Goal: Task Accomplishment & Management: Manage account settings

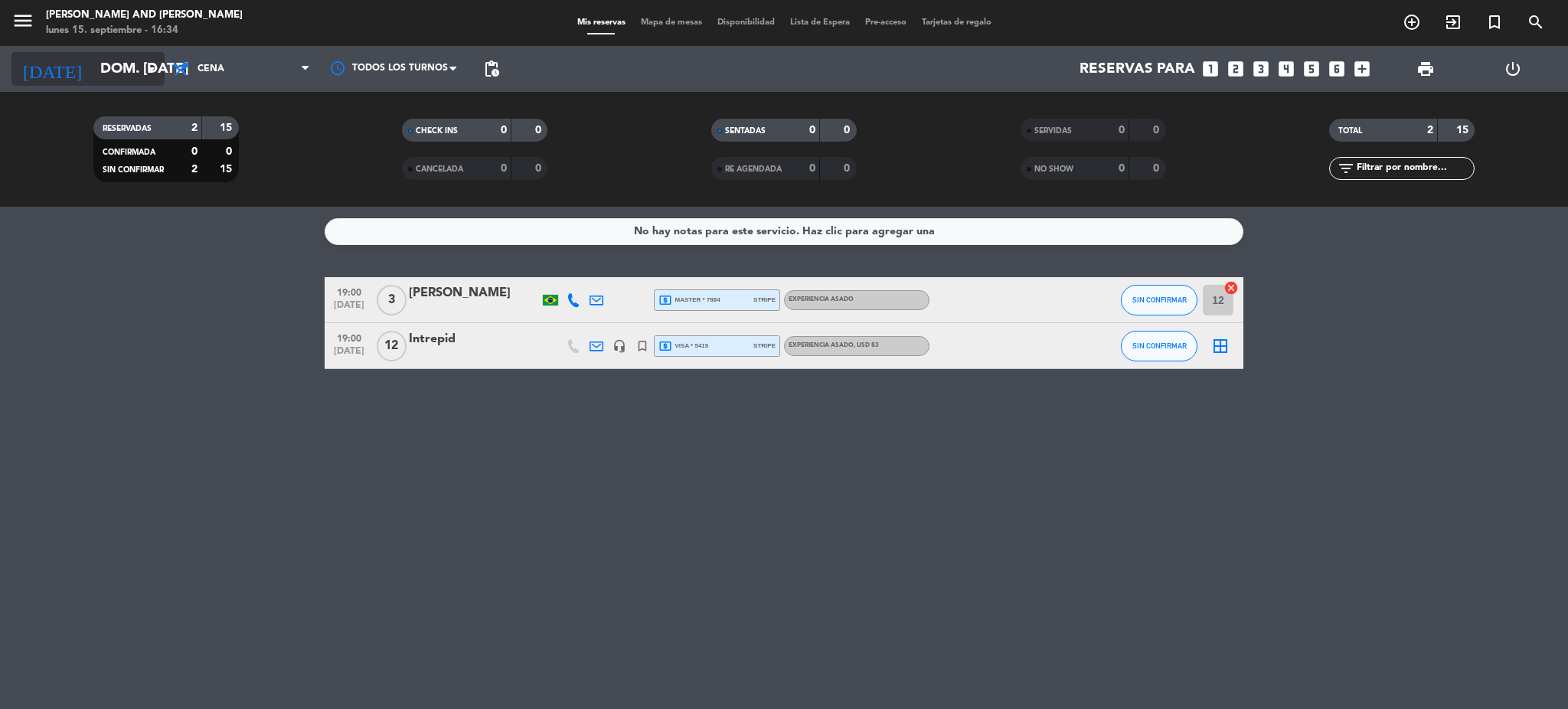
click at [121, 75] on input "dom. [DATE]" at bounding box center [185, 69] width 185 height 32
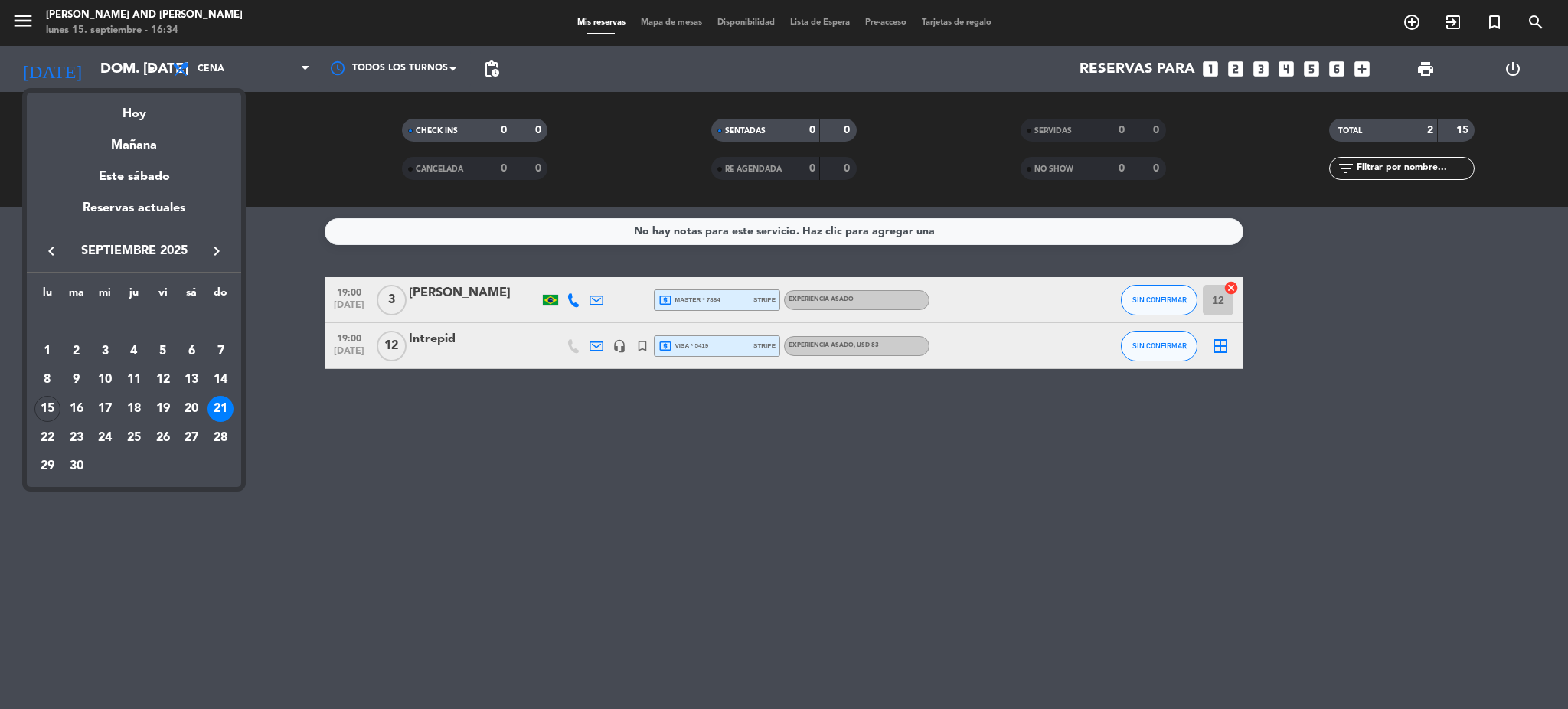
click at [212, 252] on icon "keyboard_arrow_right" at bounding box center [216, 251] width 18 height 18
click at [159, 467] on div "31" at bounding box center [163, 466] width 26 height 26
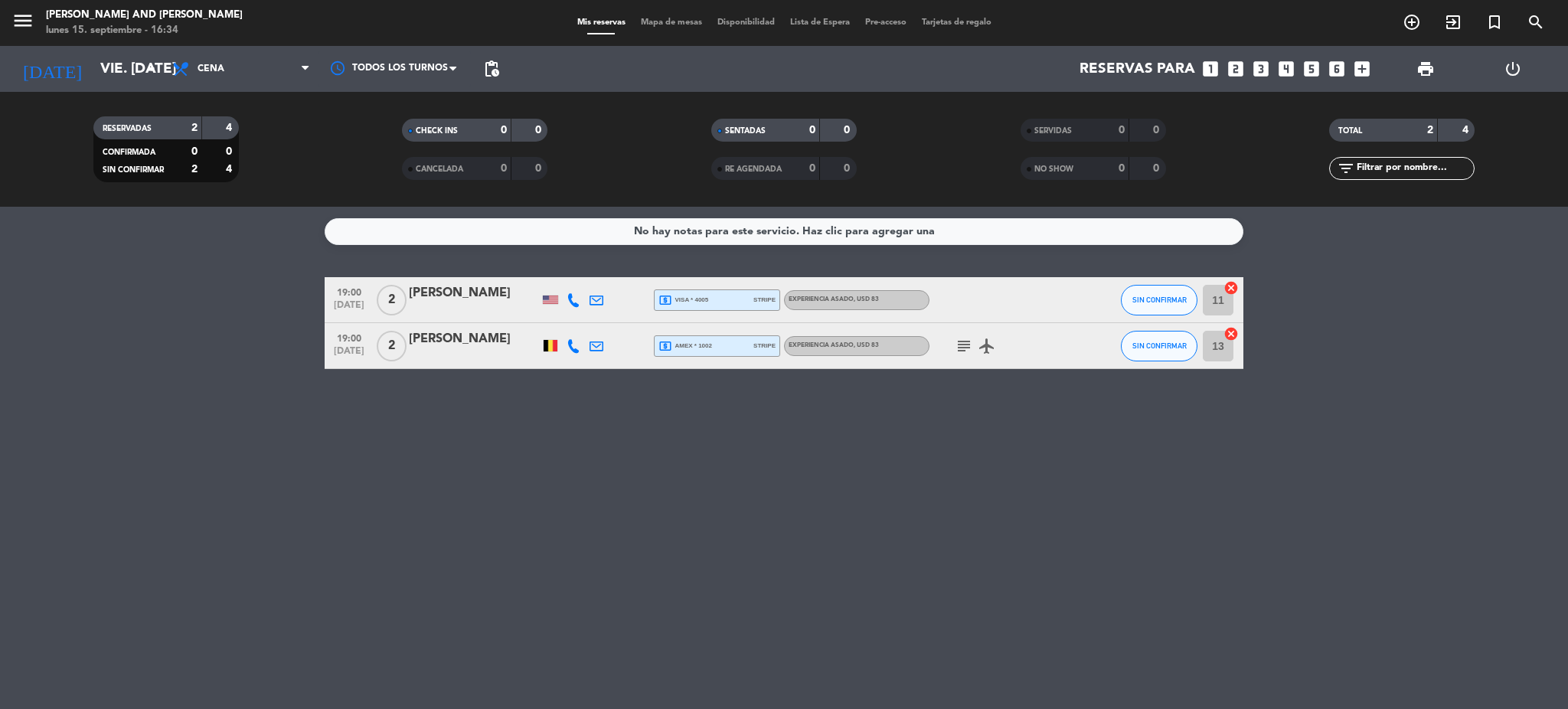
click at [458, 293] on div "[PERSON_NAME]" at bounding box center [474, 293] width 130 height 20
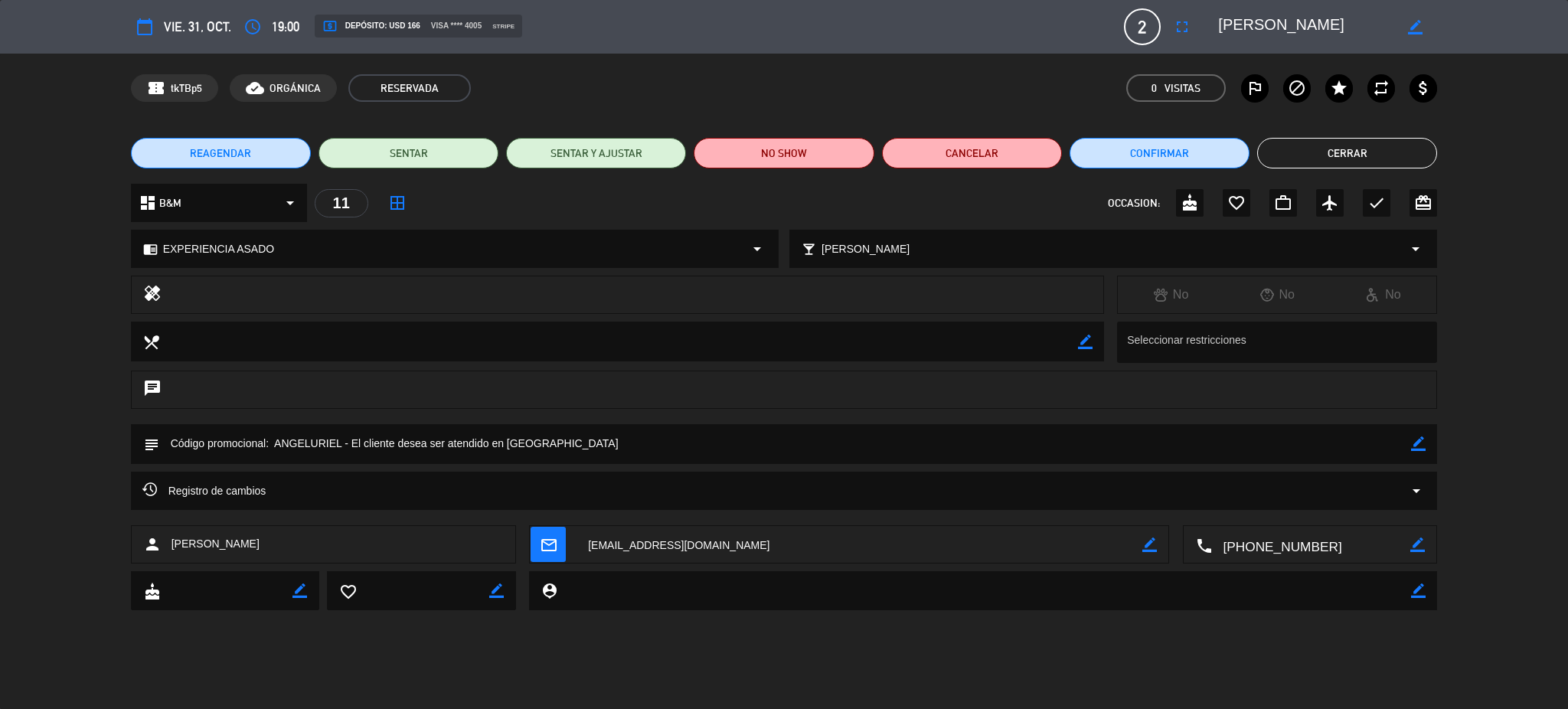
click at [1273, 553] on textarea at bounding box center [1312, 546] width 199 height 39
click at [1290, 506] on span "Click para copiar" at bounding box center [1292, 507] width 80 height 16
click at [1275, 141] on button "Cerrar" at bounding box center [1347, 153] width 180 height 31
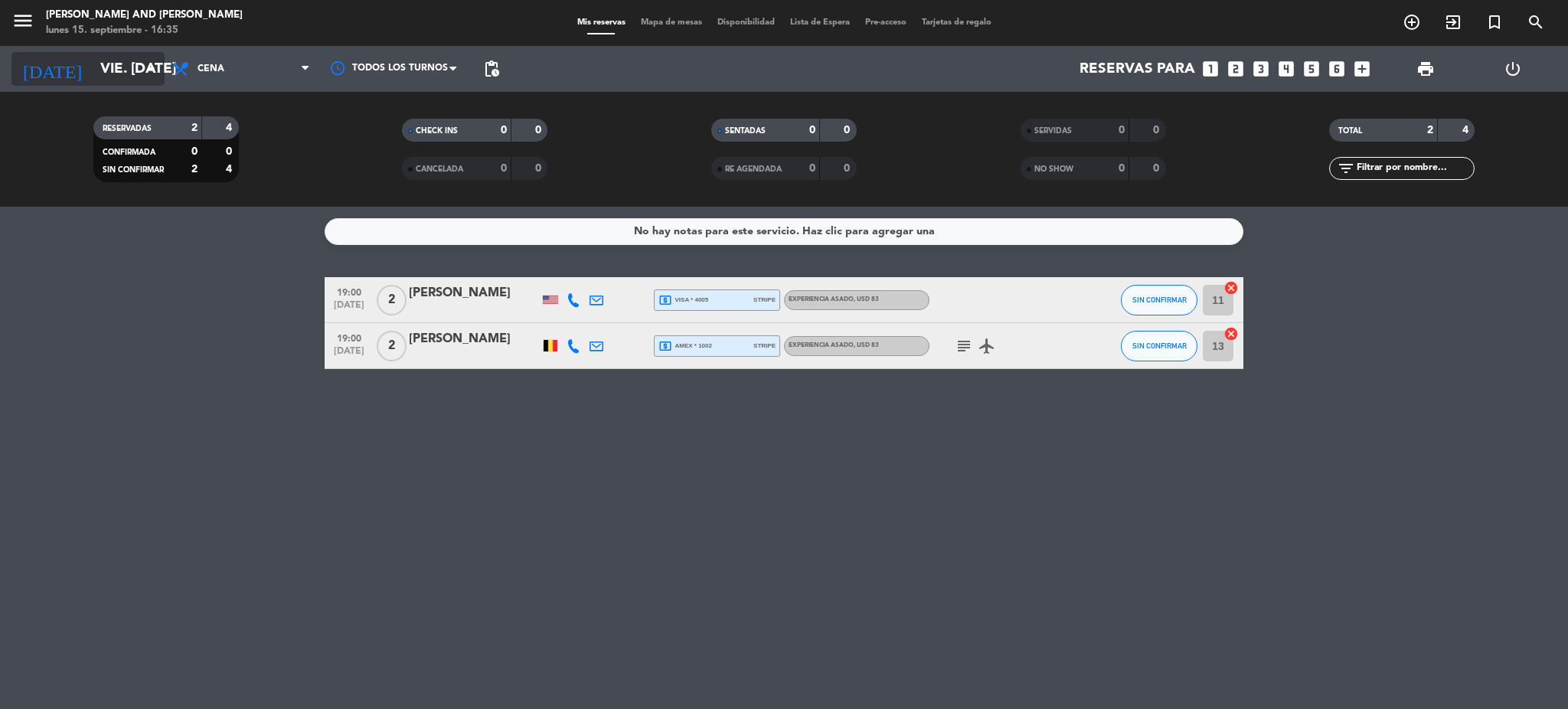
click at [92, 57] on input "vie. [DATE]" at bounding box center [185, 69] width 185 height 32
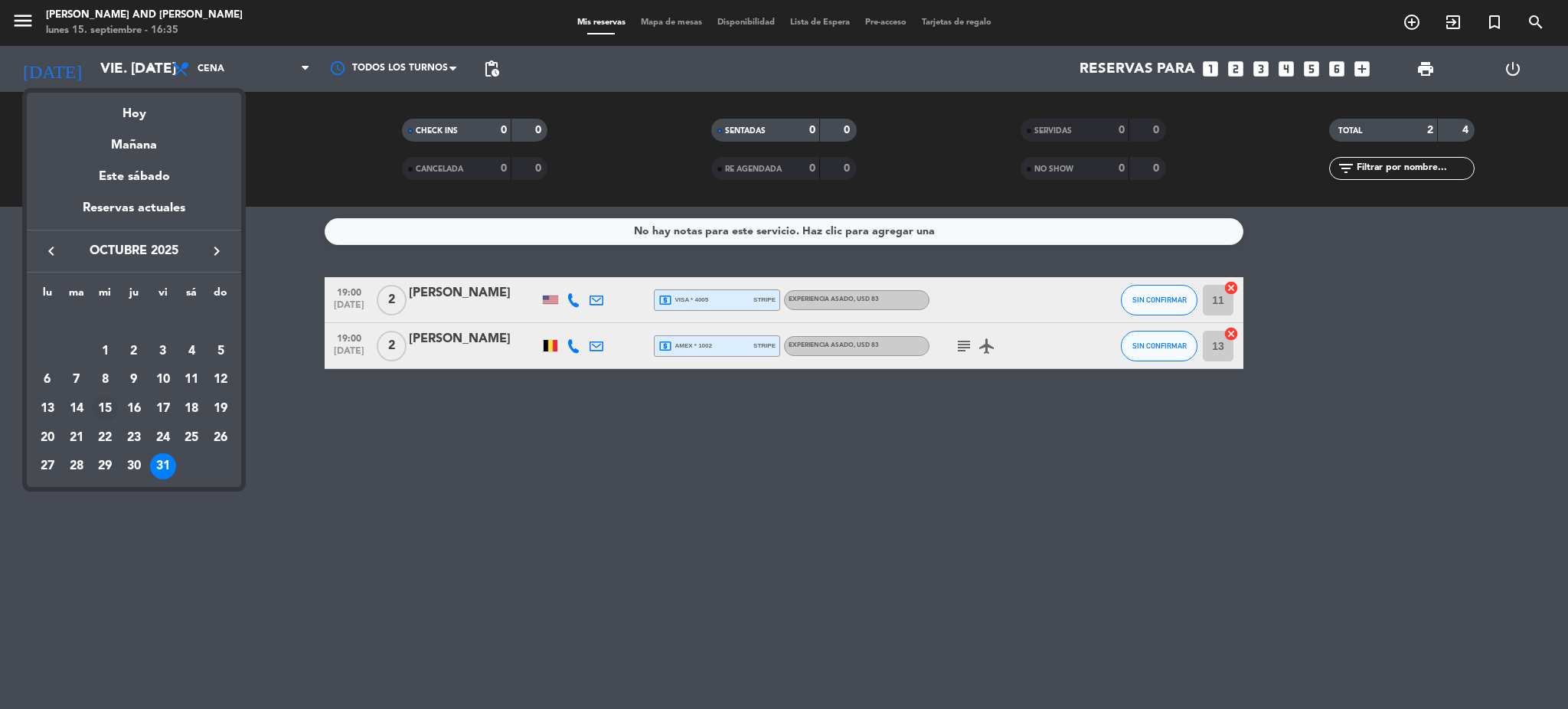
click at [105, 404] on div "15" at bounding box center [104, 409] width 26 height 26
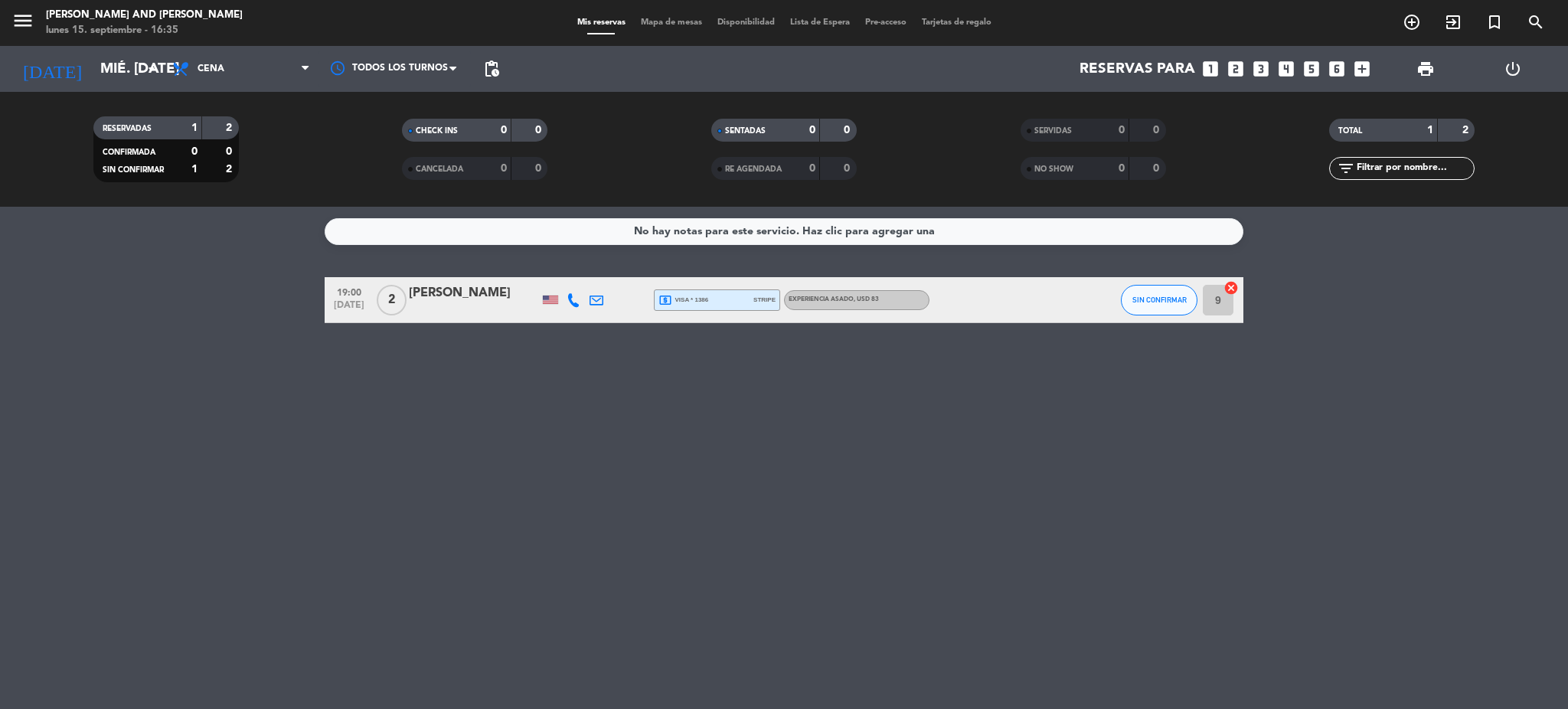
click at [449, 307] on div at bounding box center [474, 309] width 130 height 12
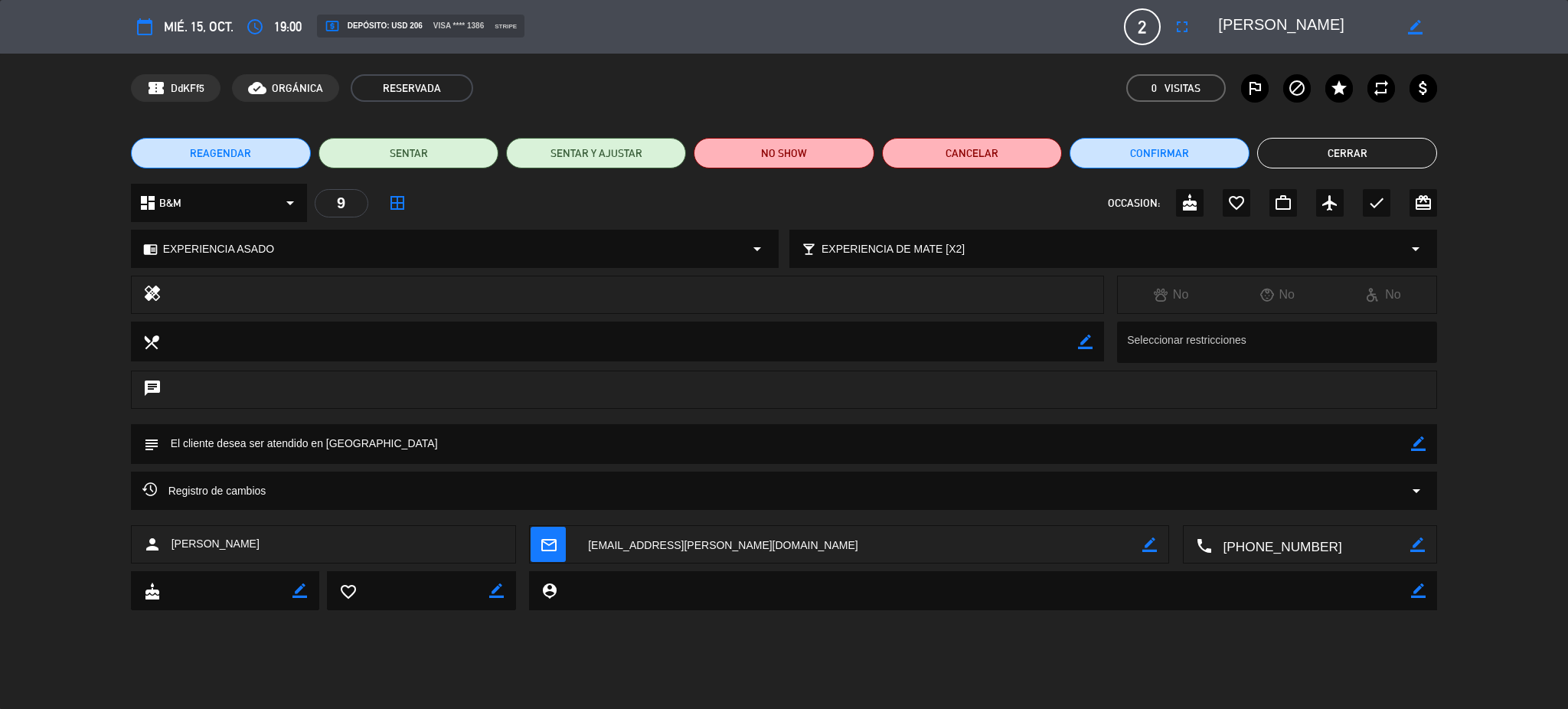
click at [1288, 551] on textarea at bounding box center [1312, 546] width 199 height 39
click at [1302, 511] on span "Click para copiar" at bounding box center [1292, 507] width 80 height 16
click at [1353, 146] on button "Cerrar" at bounding box center [1347, 153] width 180 height 31
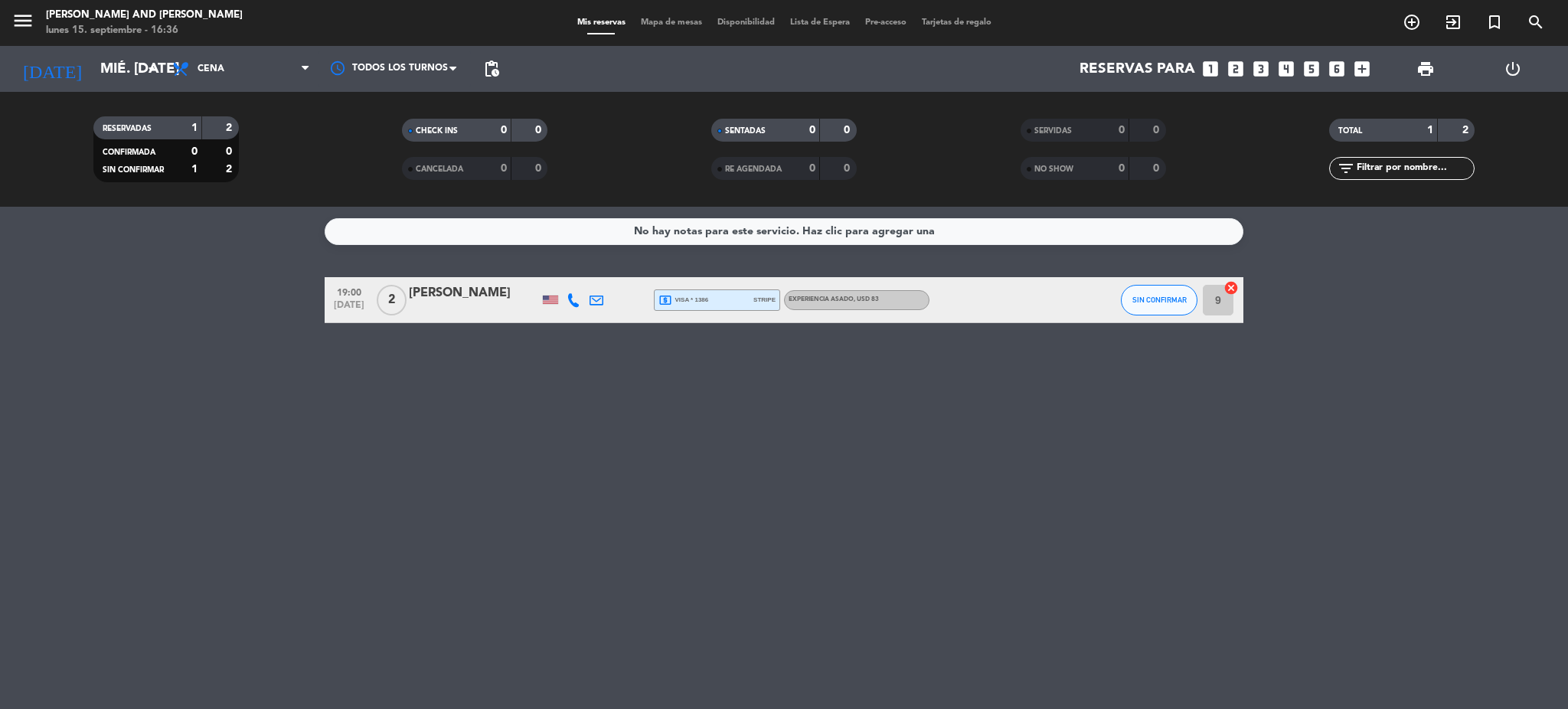
click at [101, 51] on div "[DATE] mié. [DATE] arrow_drop_down" at bounding box center [88, 68] width 154 height 46
click at [105, 71] on input "mié. [DATE]" at bounding box center [185, 69] width 185 height 32
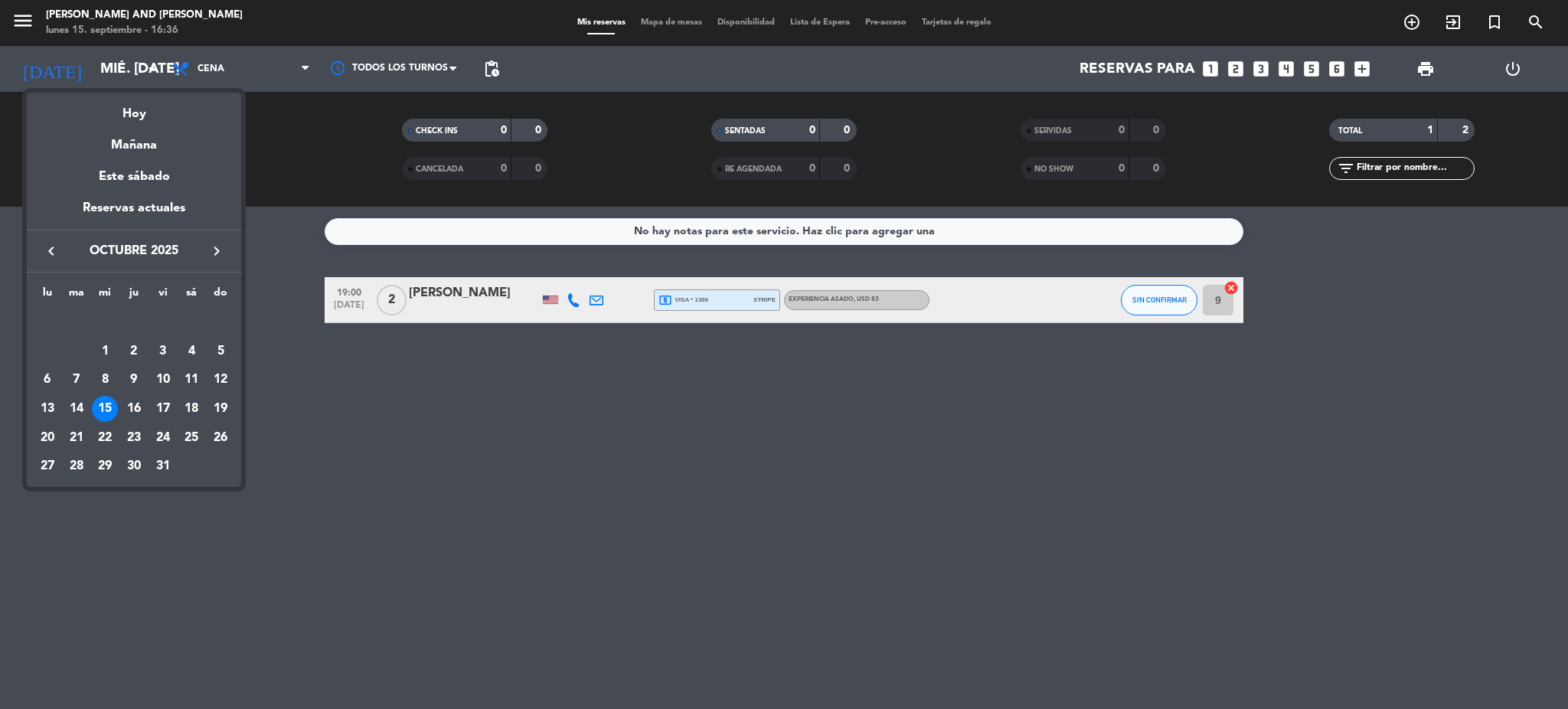
click at [222, 251] on icon "keyboard_arrow_right" at bounding box center [216, 251] width 18 height 18
click at [222, 252] on icon "keyboard_arrow_right" at bounding box center [216, 251] width 18 height 18
click at [188, 355] on div "7" at bounding box center [191, 351] width 26 height 26
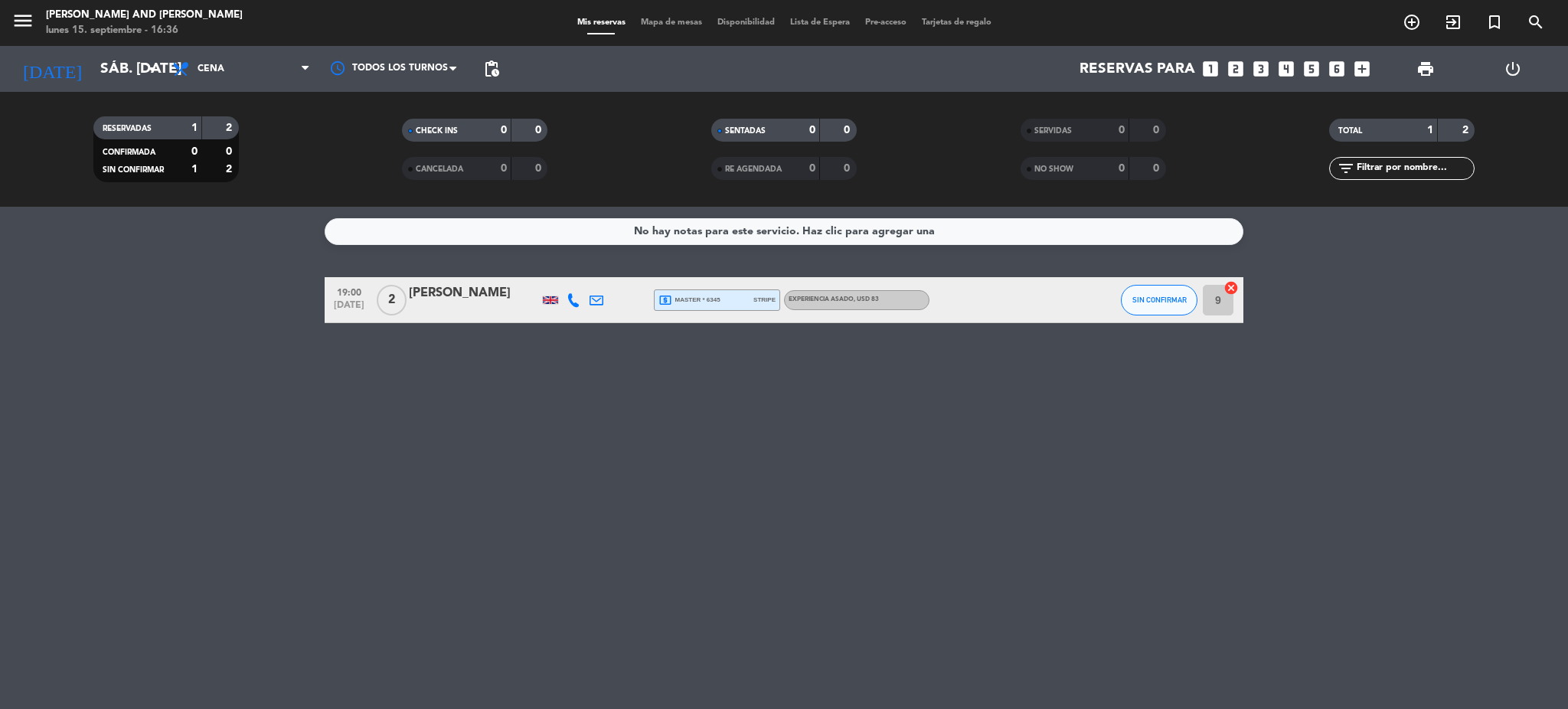
click at [472, 301] on div "[PERSON_NAME]" at bounding box center [474, 293] width 130 height 20
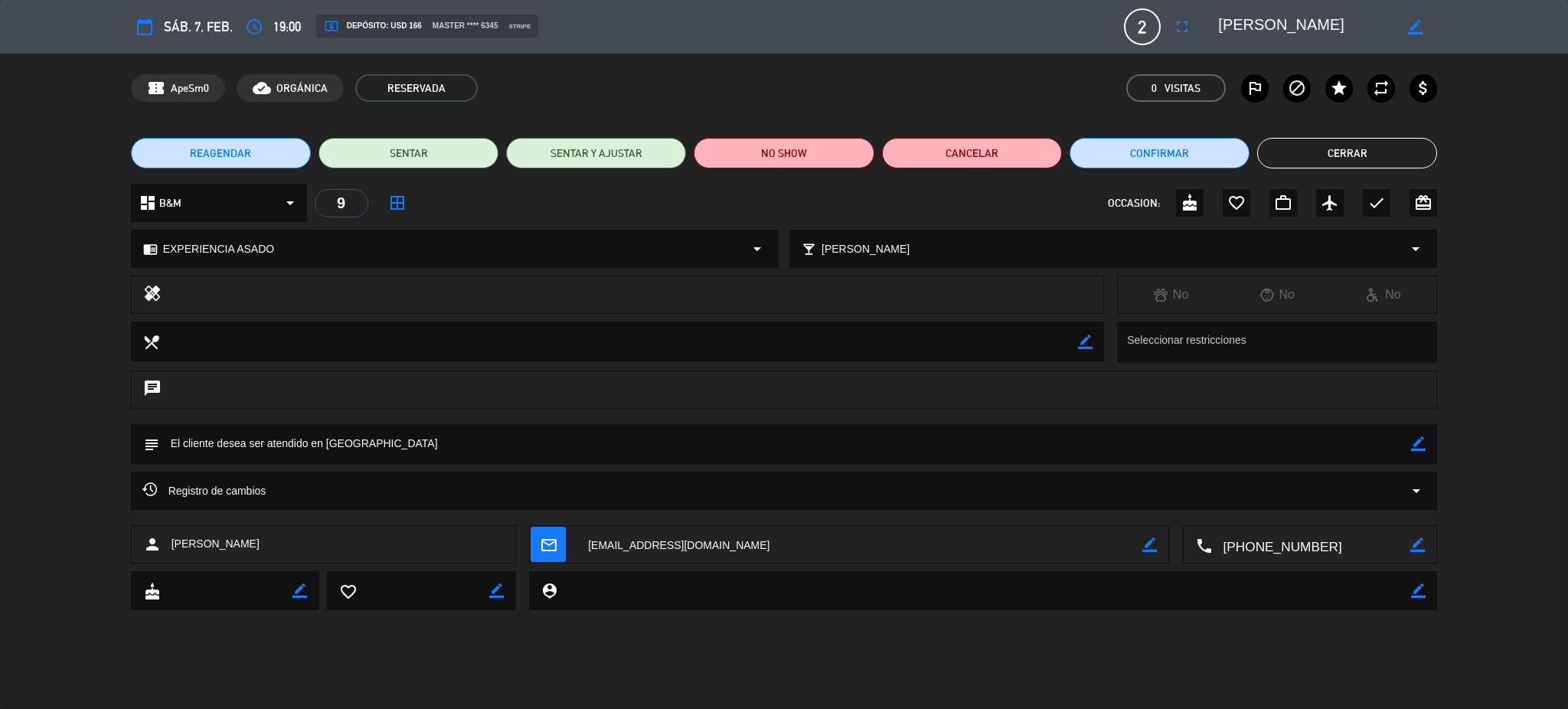
click at [1250, 546] on textarea at bounding box center [1312, 546] width 199 height 39
click at [1290, 500] on span "Click para copiar" at bounding box center [1292, 507] width 80 height 16
click at [1337, 148] on button "Cerrar" at bounding box center [1347, 153] width 180 height 31
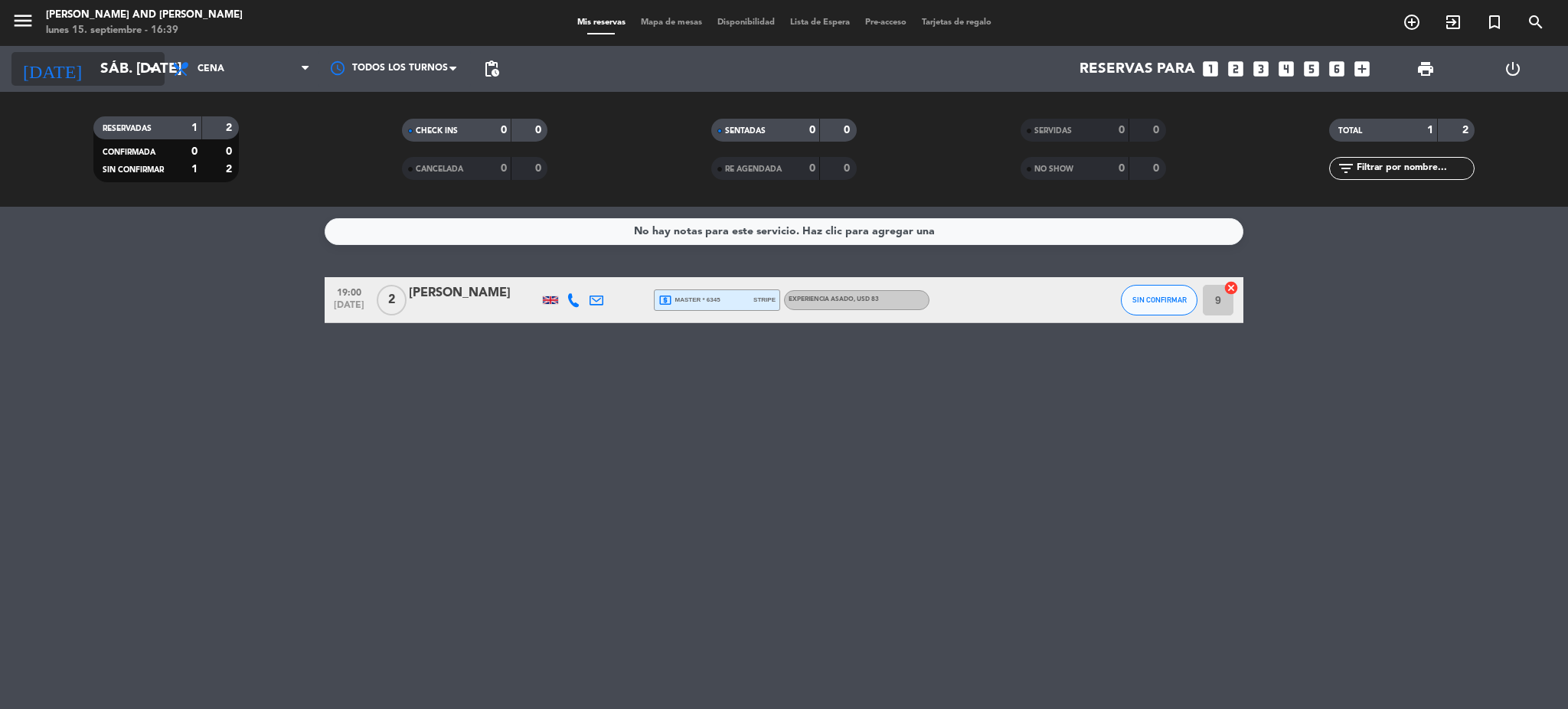
click at [92, 61] on input "sáb. [DATE]" at bounding box center [185, 69] width 185 height 32
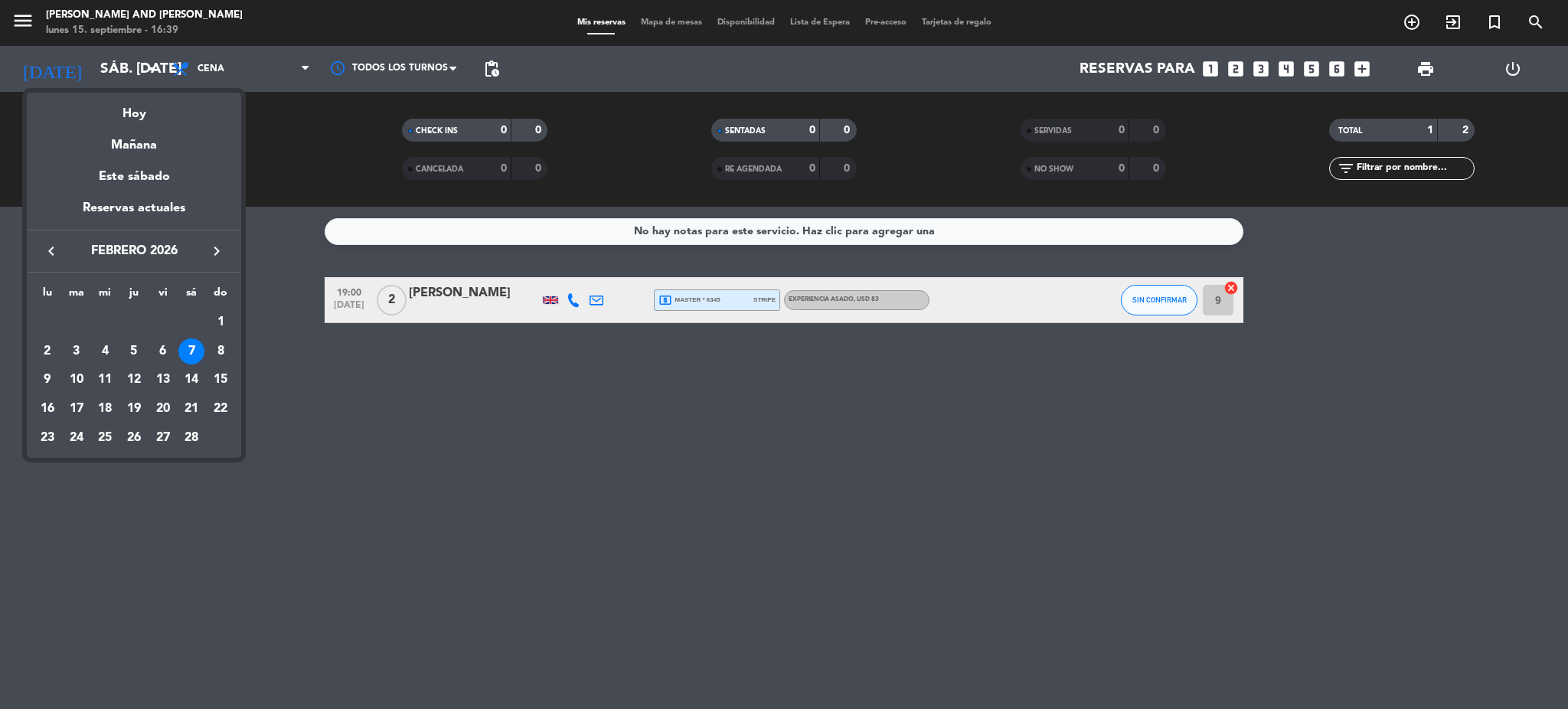
click at [55, 250] on icon "keyboard_arrow_left" at bounding box center [51, 251] width 18 height 18
click at [132, 347] on div "2" at bounding box center [134, 351] width 26 height 26
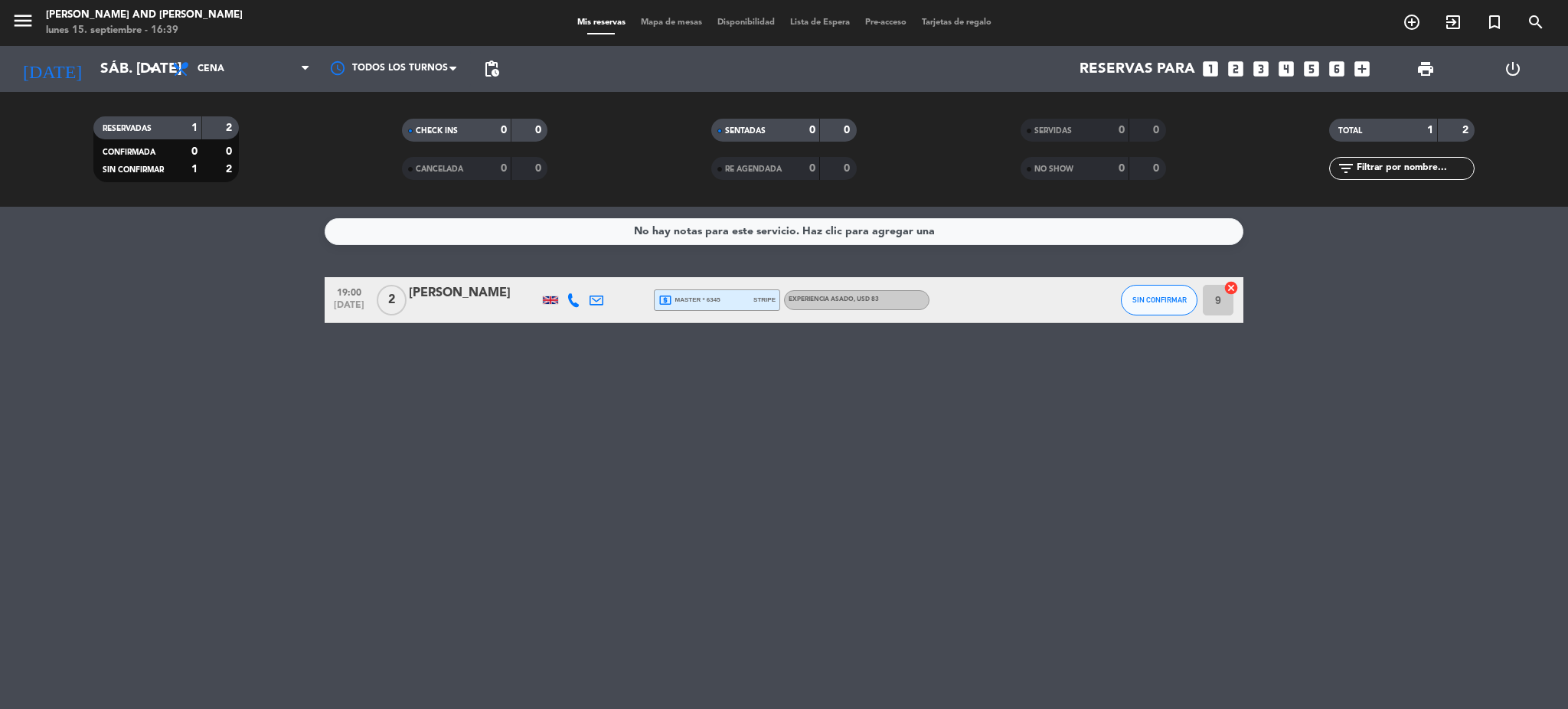
type input "[DEMOGRAPHIC_DATA] [DATE]"
click at [456, 299] on div "[PERSON_NAME]" at bounding box center [474, 293] width 130 height 20
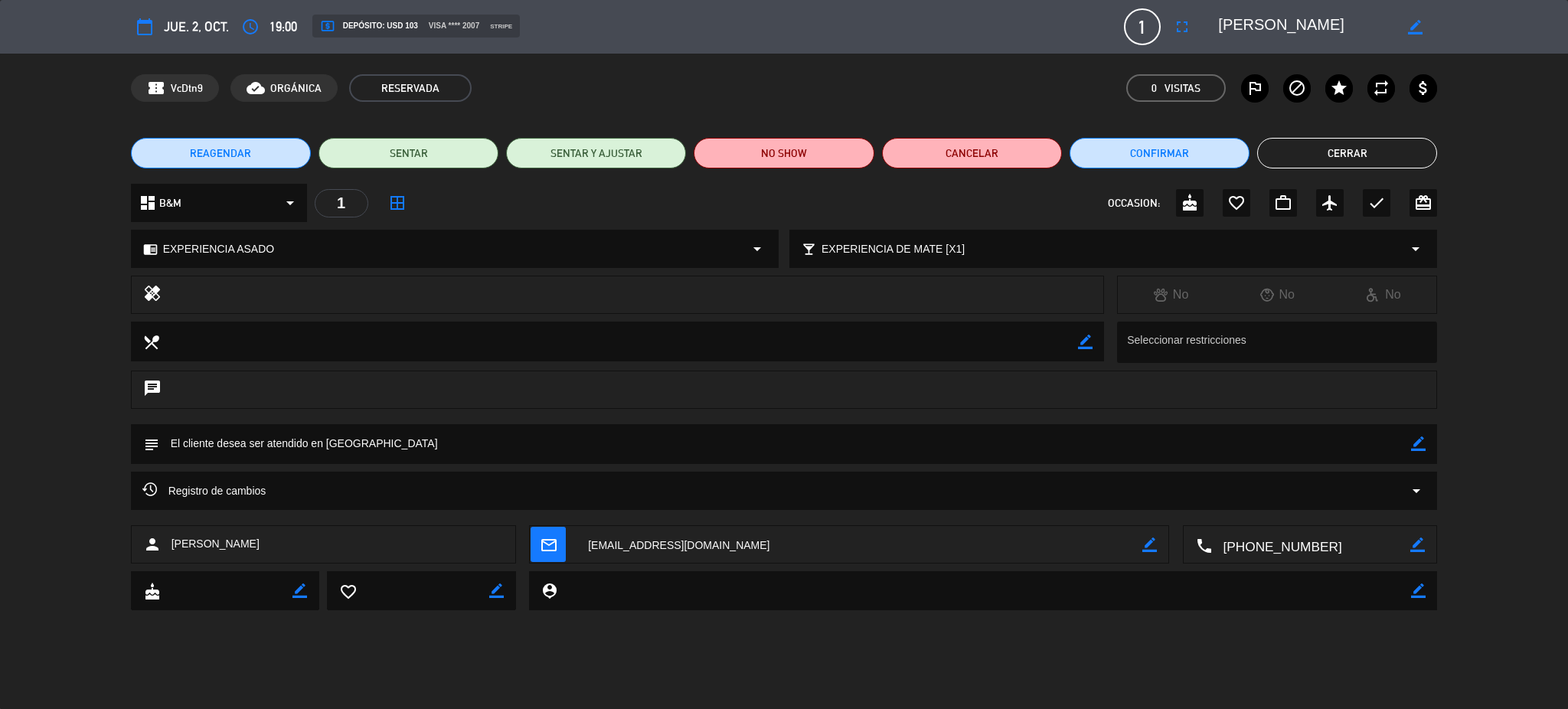
click at [1247, 551] on textarea at bounding box center [1312, 546] width 199 height 39
click at [1279, 511] on span "Click para copiar" at bounding box center [1292, 507] width 80 height 16
click at [1336, 156] on button "Cerrar" at bounding box center [1347, 153] width 180 height 31
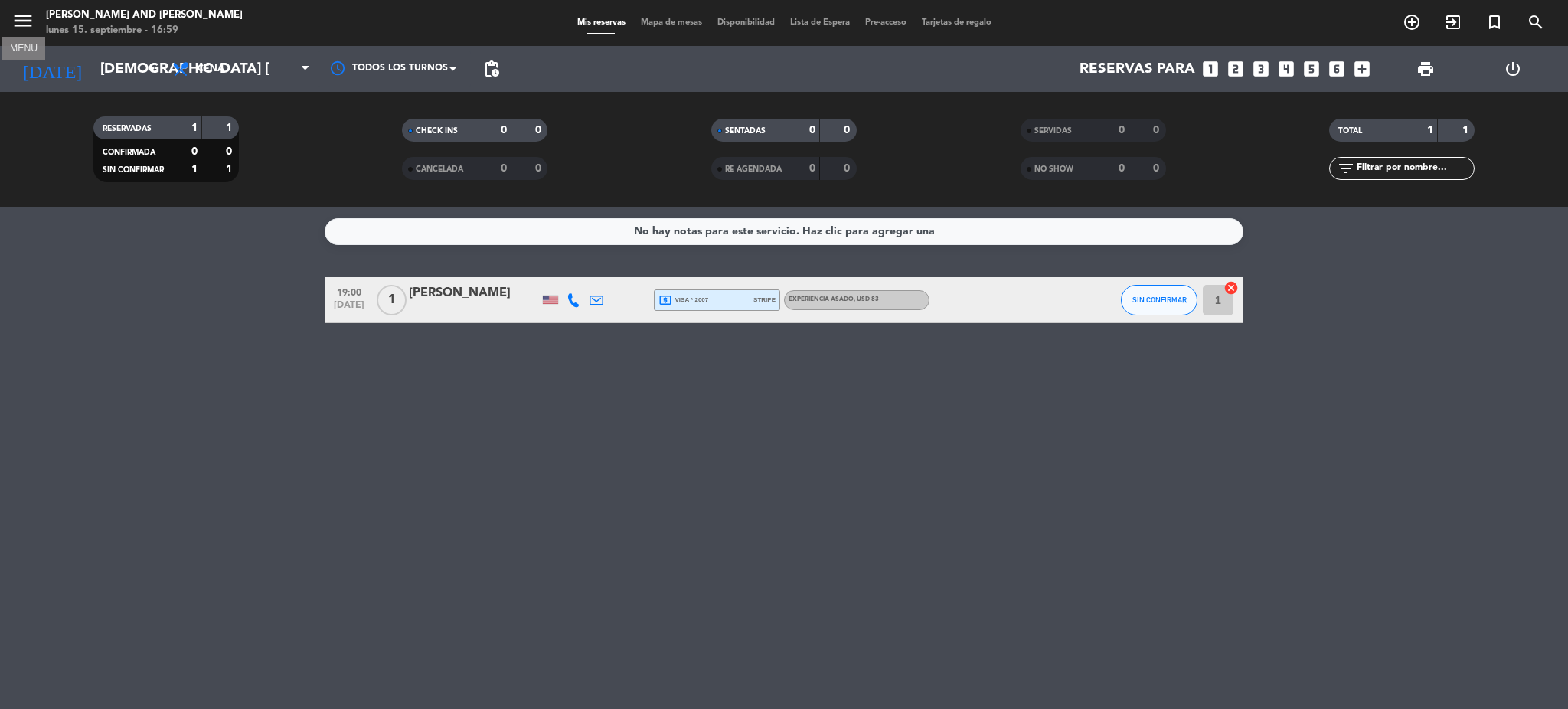
click at [31, 16] on icon "menu" at bounding box center [23, 20] width 23 height 23
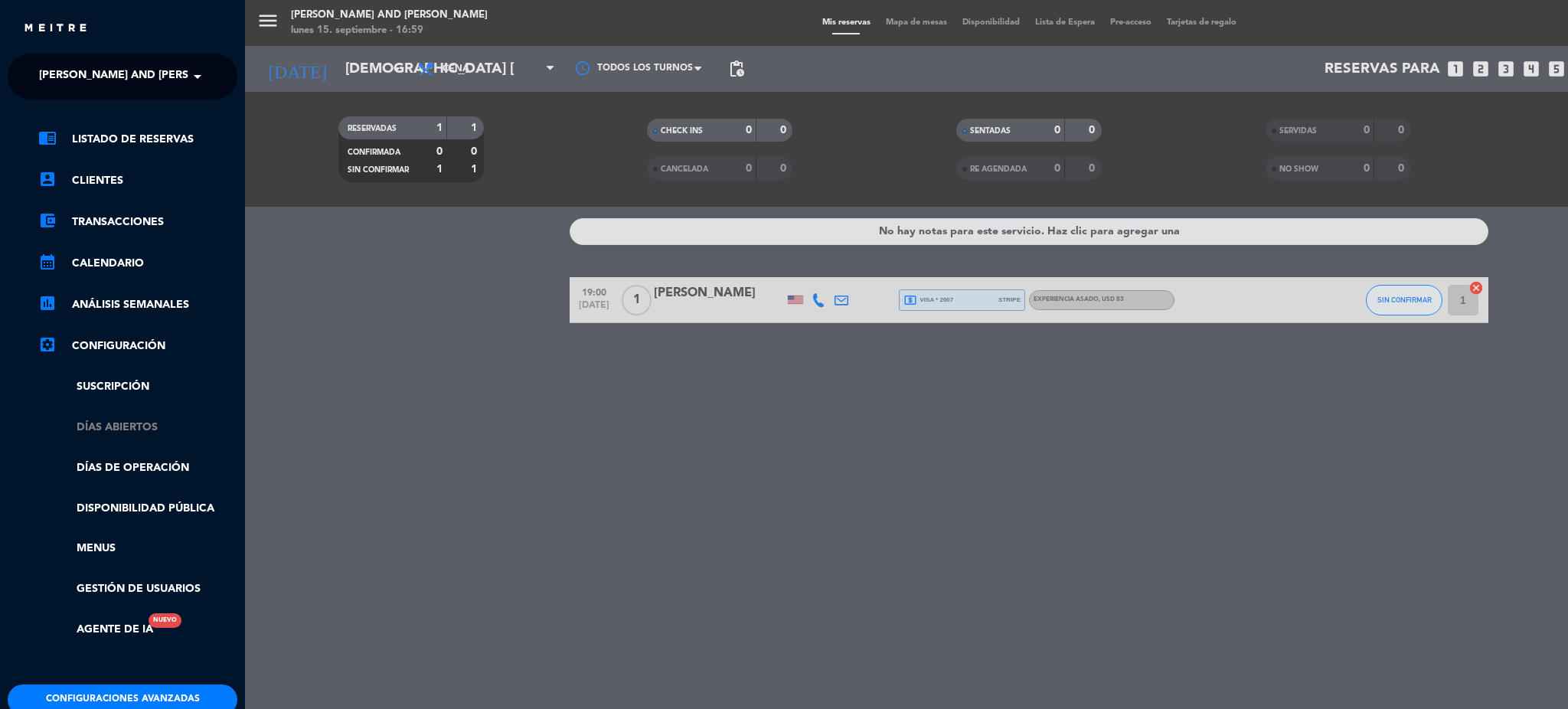
click at [114, 427] on link "Días abiertos" at bounding box center [138, 428] width 199 height 18
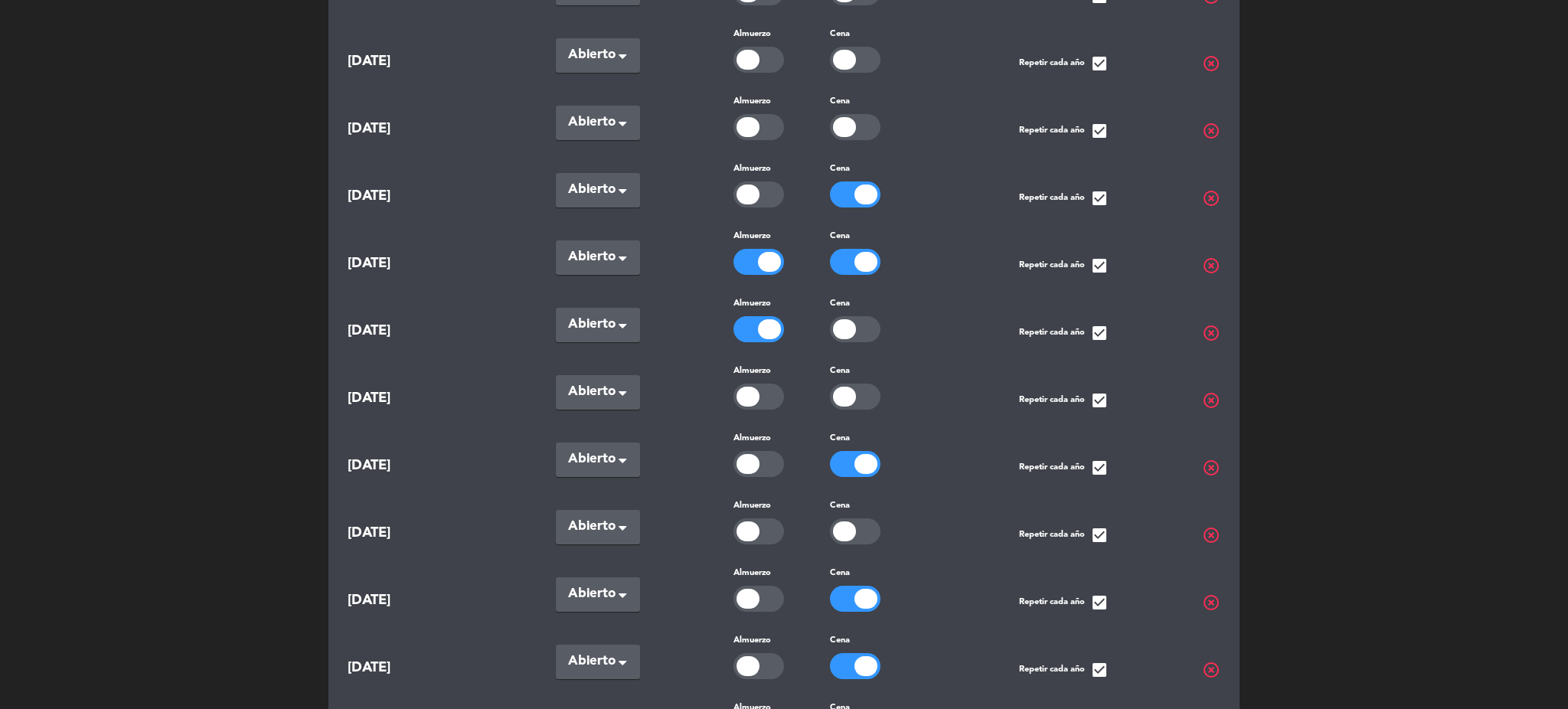
scroll to position [8284, 0]
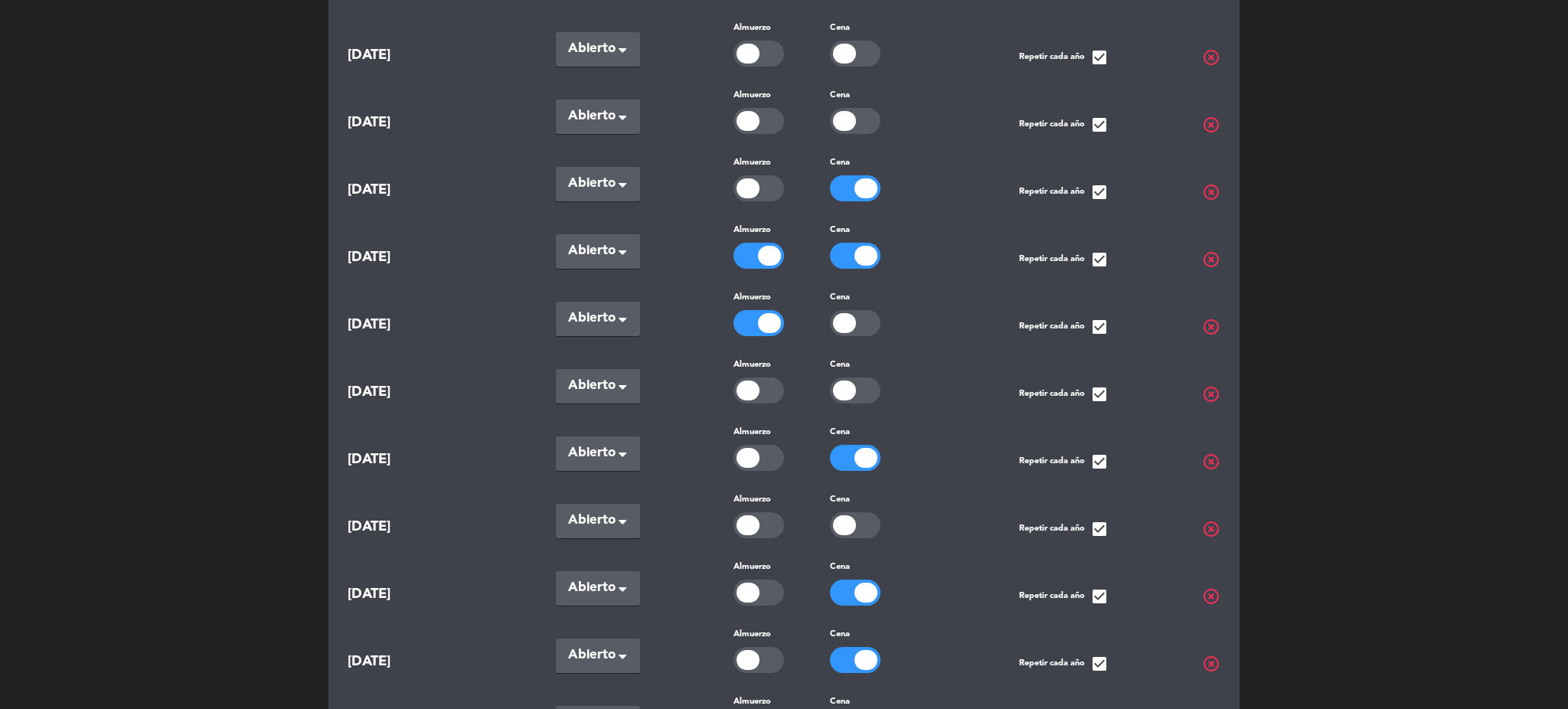
click at [850, 333] on div at bounding box center [845, 323] width 23 height 20
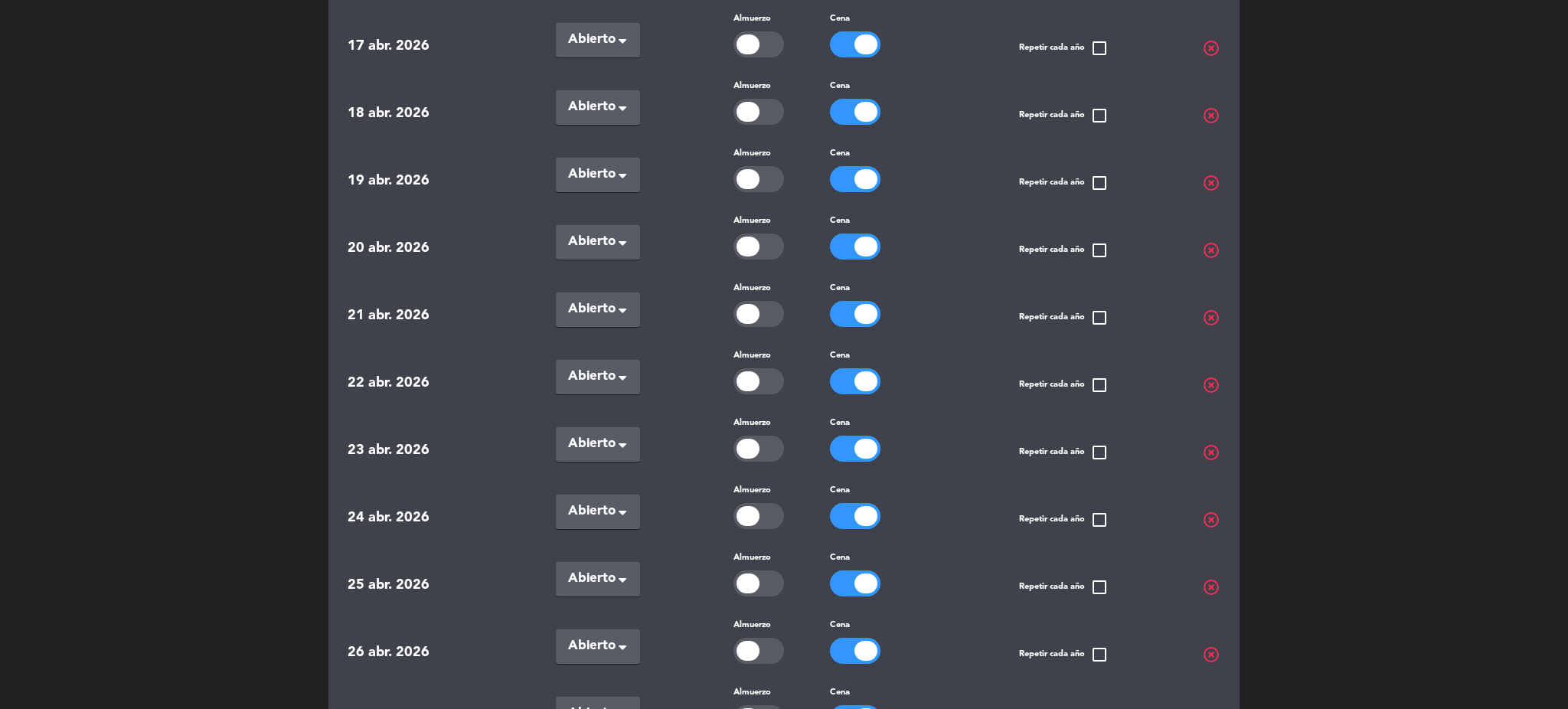
scroll to position [23120, 0]
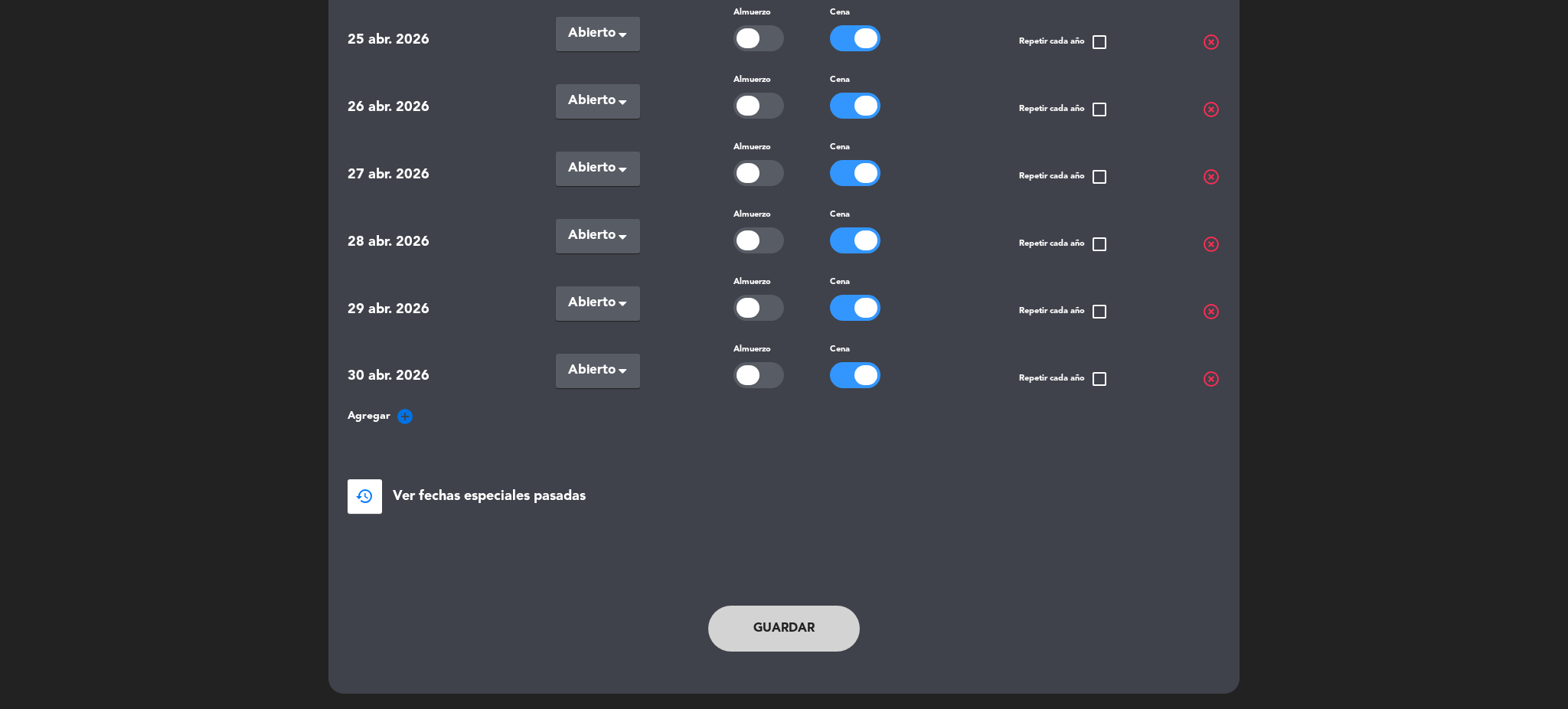
click at [783, 641] on button "Guardar" at bounding box center [784, 629] width 152 height 46
